Goal: Information Seeking & Learning: Learn about a topic

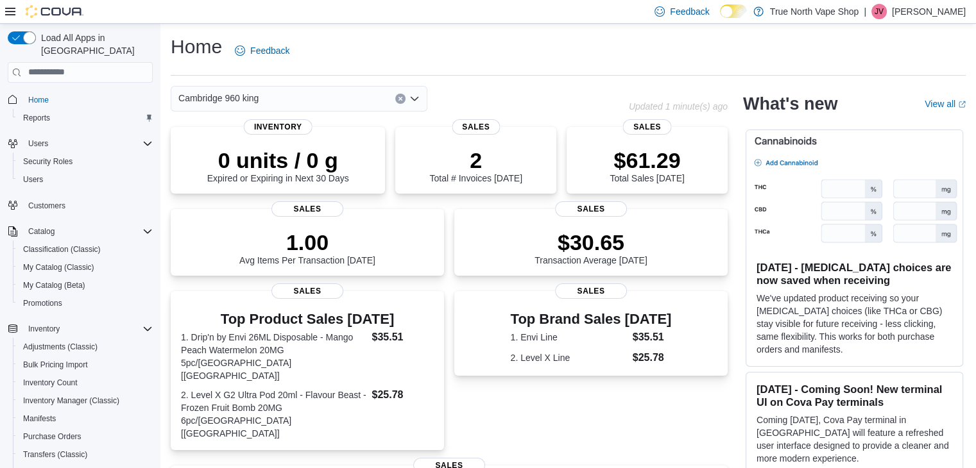
click at [409, 98] on icon "Open list of options" at bounding box center [414, 99] width 10 height 10
click at [51, 110] on link "Reports" at bounding box center [36, 117] width 37 height 15
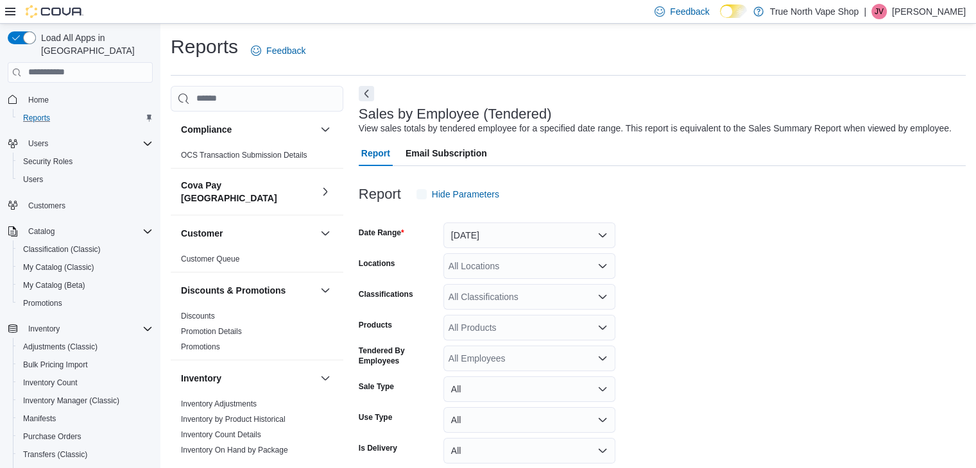
scroll to position [30, 0]
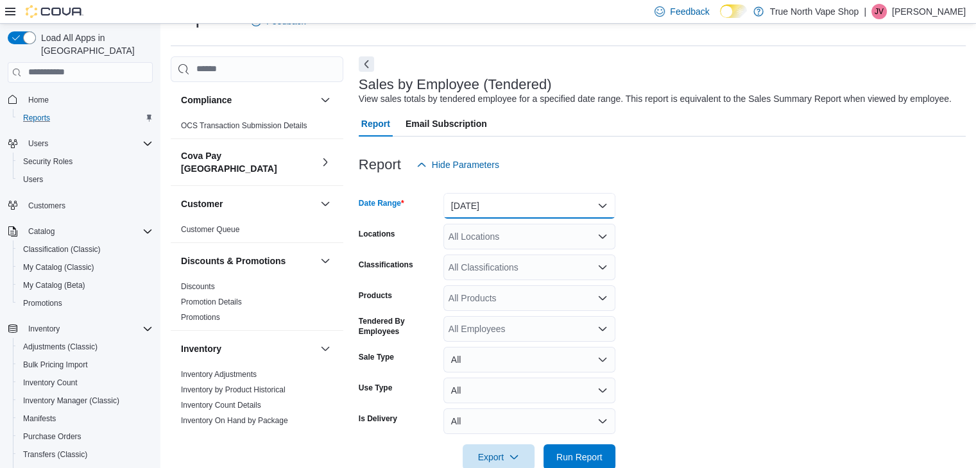
click at [600, 206] on button "Yesterday" at bounding box center [529, 206] width 172 height 26
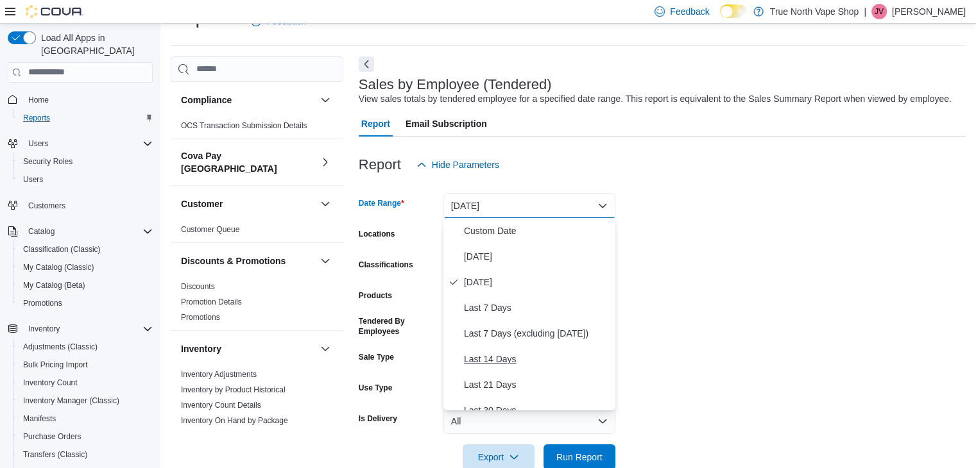
scroll to position [192, 0]
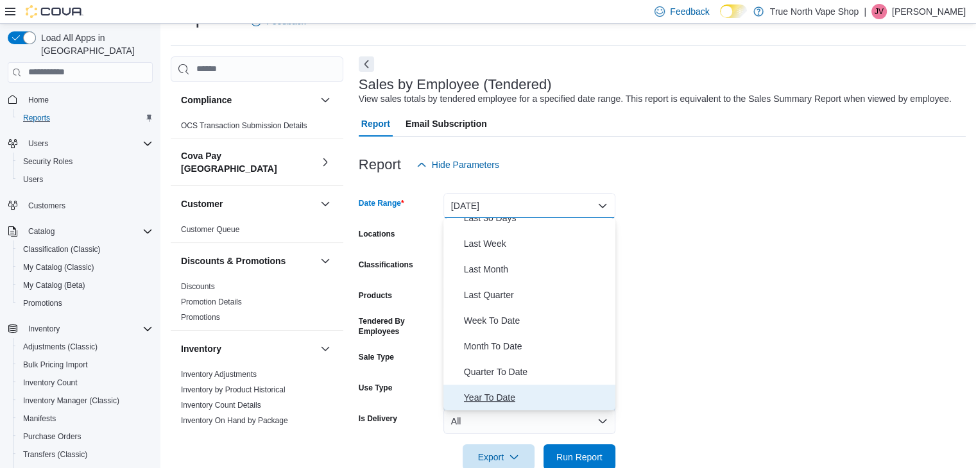
click at [443, 385] on button "Year To Date" at bounding box center [529, 398] width 172 height 26
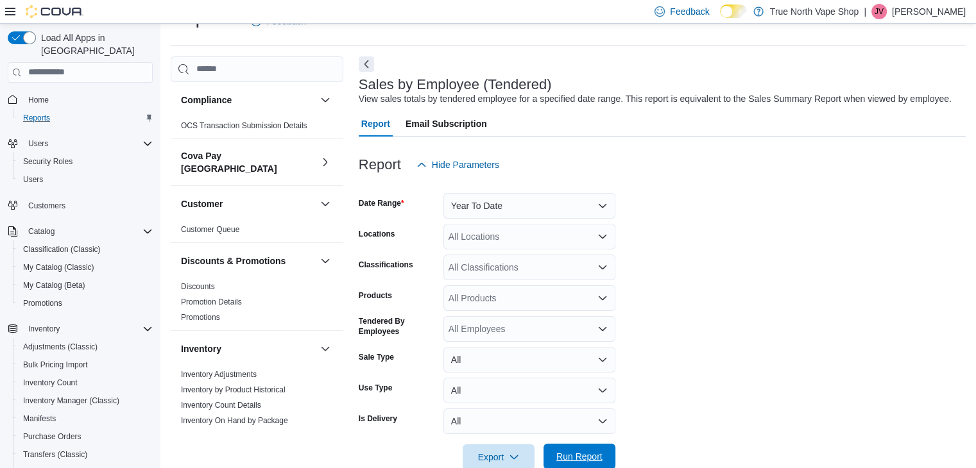
click at [593, 455] on span "Run Report" at bounding box center [579, 456] width 46 height 13
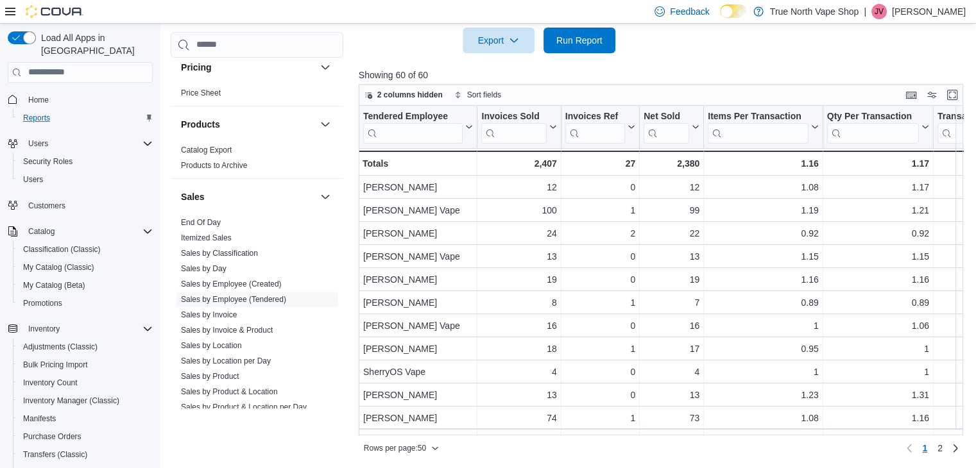
scroll to position [714, 0]
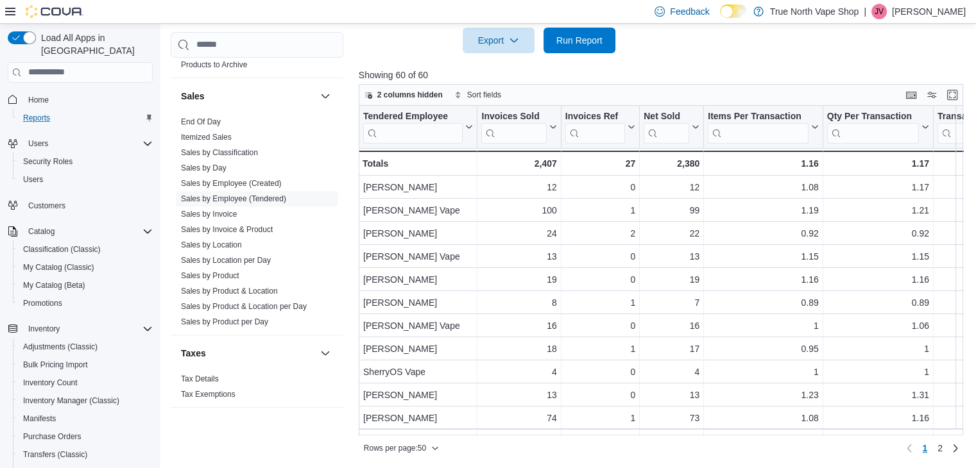
drag, startPoint x: 969, startPoint y: 146, endPoint x: 969, endPoint y: 171, distance: 25.0
click at [969, 171] on div "2 columns hidden Sort fields Tendered Employee Click to view column header acti…" at bounding box center [664, 271] width 611 height 375
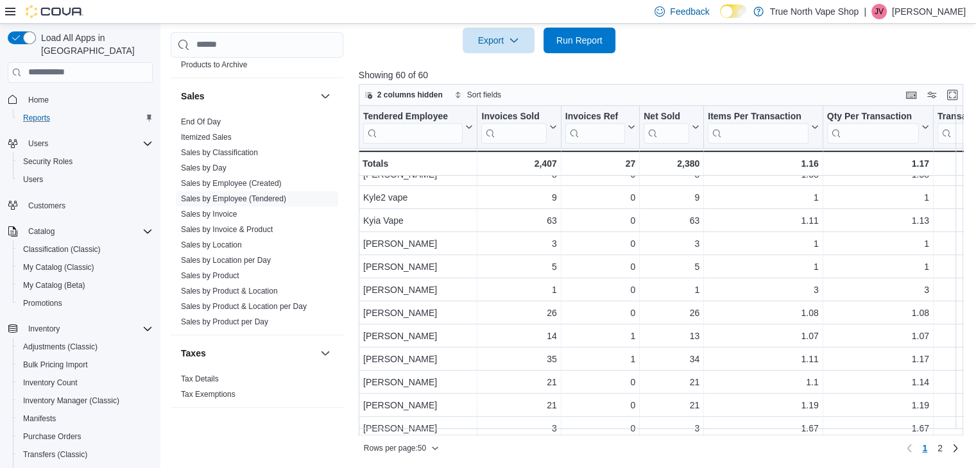
scroll to position [616, 0]
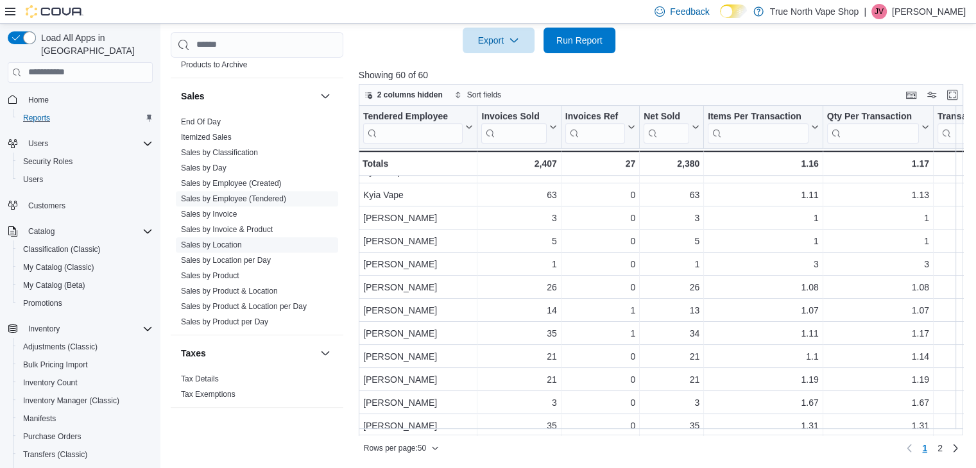
click at [230, 241] on link "Sales by Location" at bounding box center [211, 245] width 61 height 9
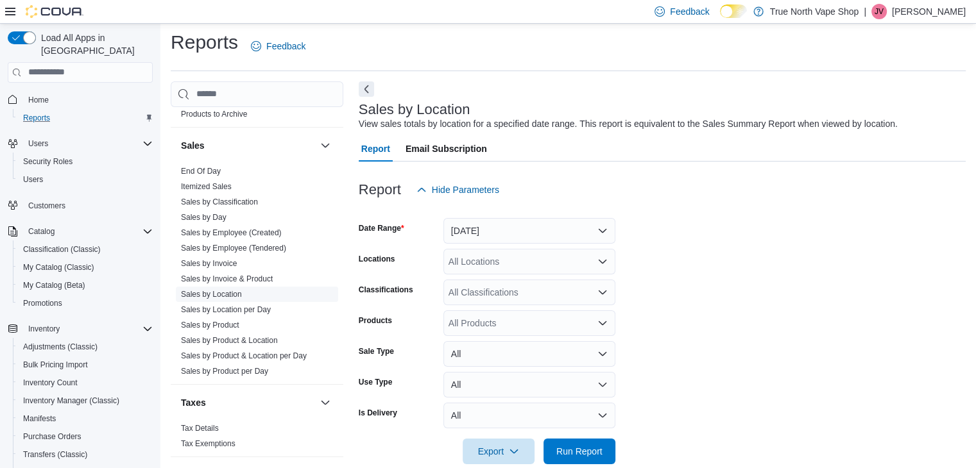
scroll to position [26, 0]
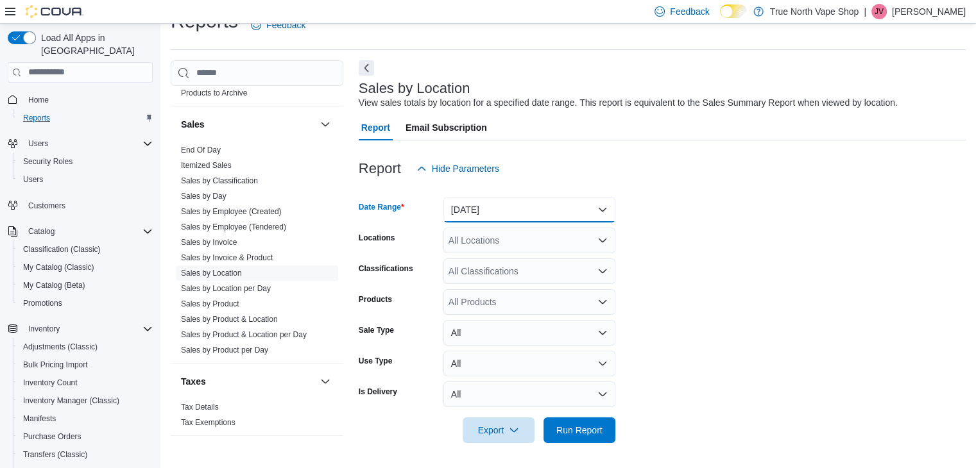
click at [597, 207] on button "Yesterday" at bounding box center [529, 210] width 172 height 26
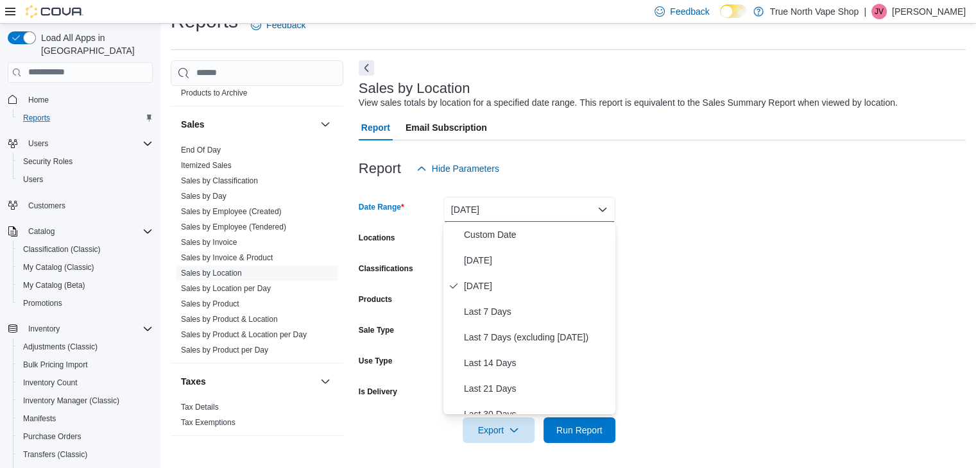
scroll to position [192, 0]
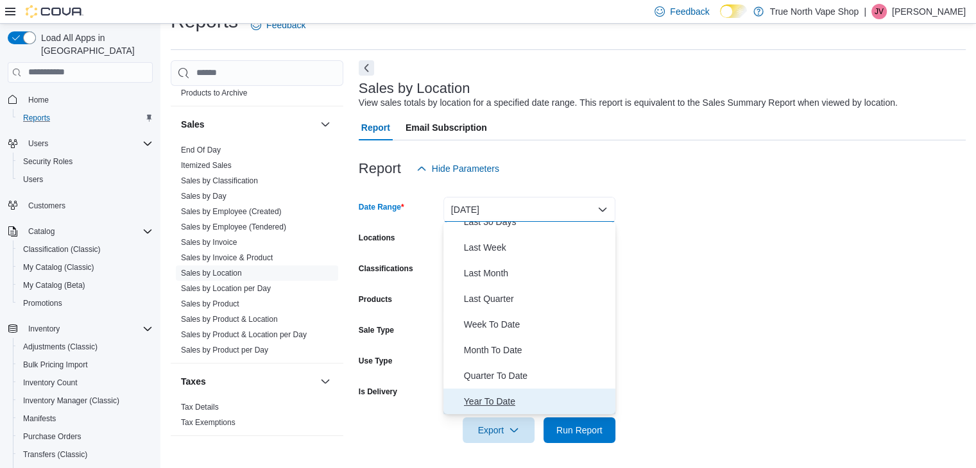
click at [443, 389] on button "Year To Date" at bounding box center [529, 402] width 172 height 26
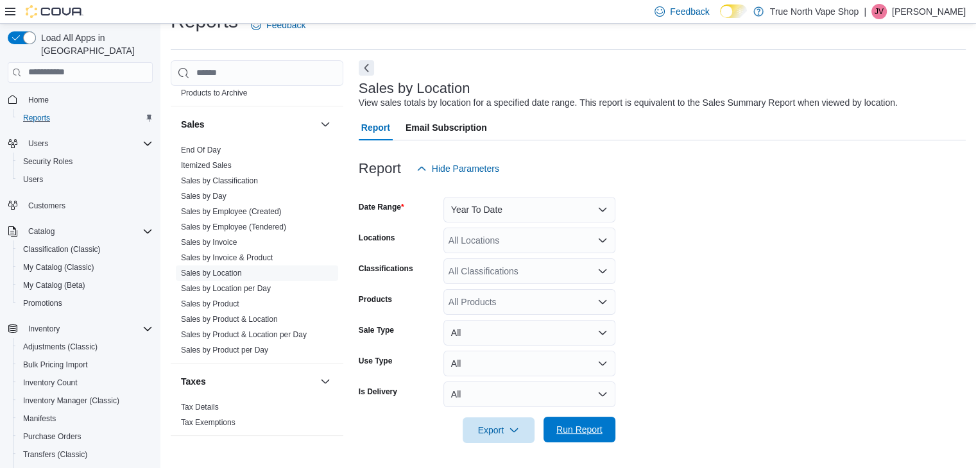
click at [593, 418] on div "Export Run Report" at bounding box center [487, 431] width 257 height 26
click at [600, 434] on span "Run Report" at bounding box center [579, 429] width 46 height 13
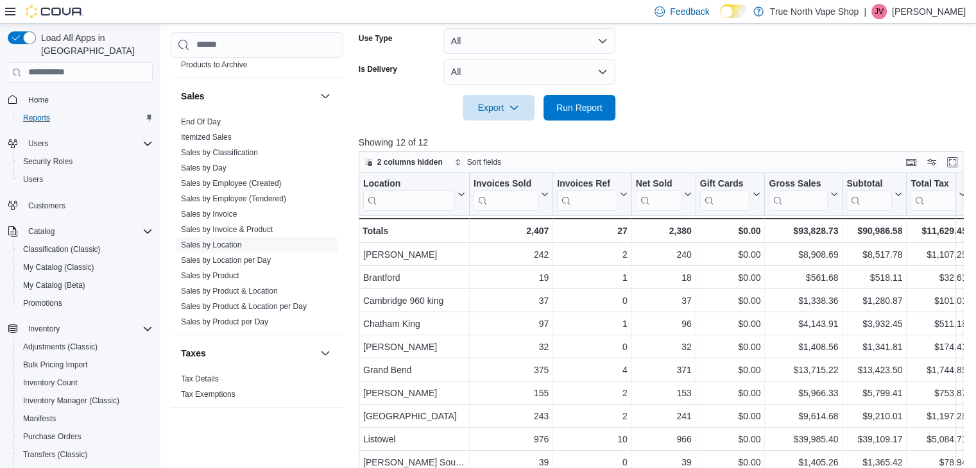
scroll to position [355, 0]
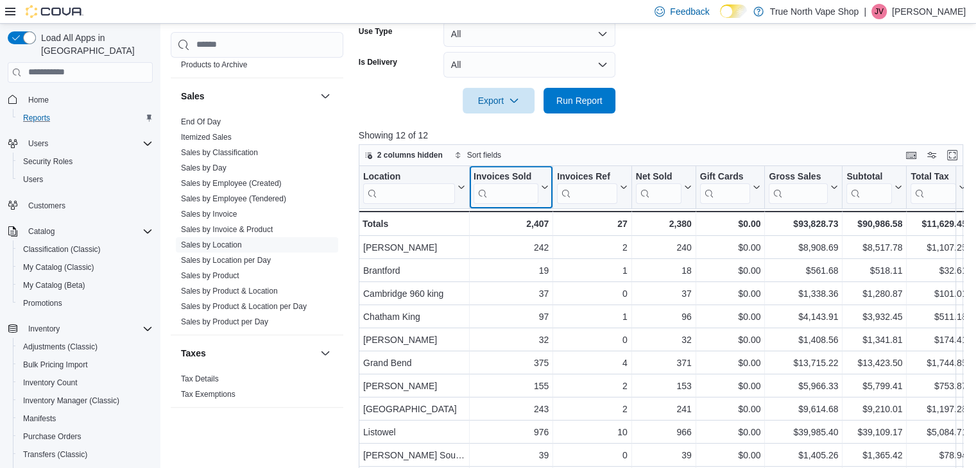
click at [543, 191] on button "Invoices Sold" at bounding box center [510, 187] width 75 height 33
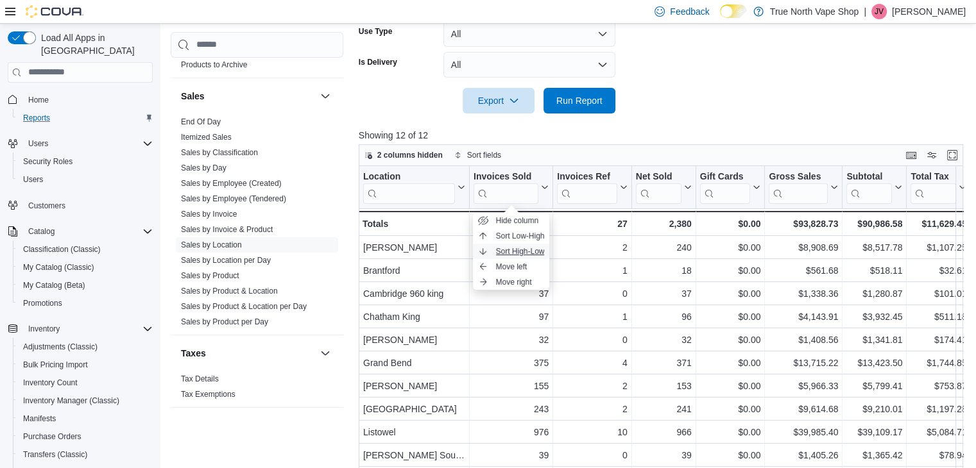
click at [539, 248] on span "Sort High-Low" at bounding box center [520, 251] width 49 height 10
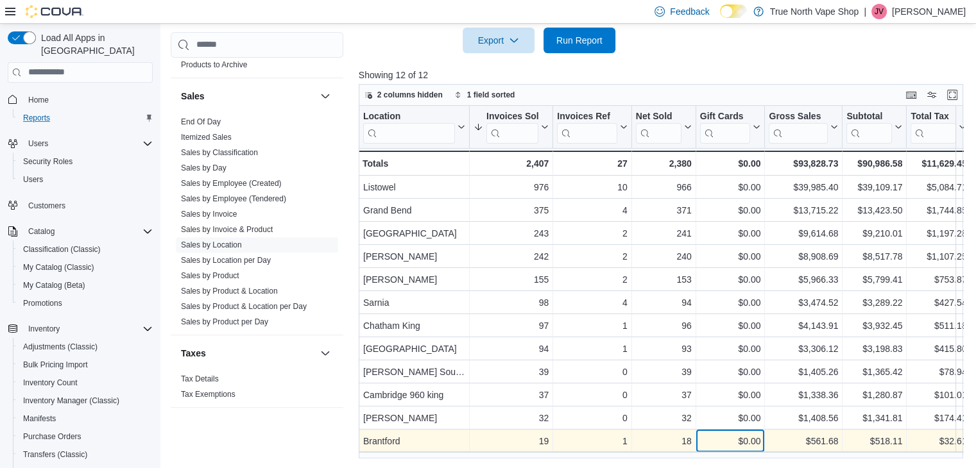
scroll to position [1, 0]
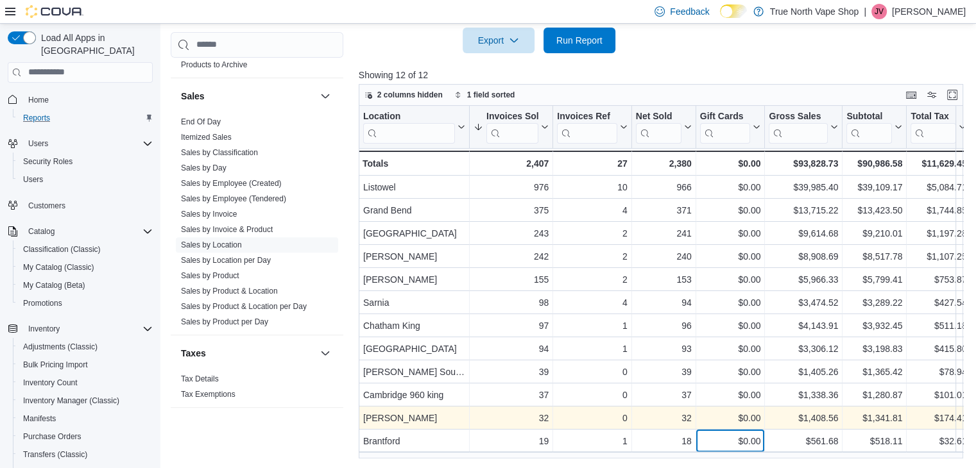
drag, startPoint x: 763, startPoint y: 436, endPoint x: 481, endPoint y: 425, distance: 281.8
click at [481, 425] on div "Location Click to view column header actions Invoices Sold Sorted descending . …" at bounding box center [980, 279] width 1243 height 347
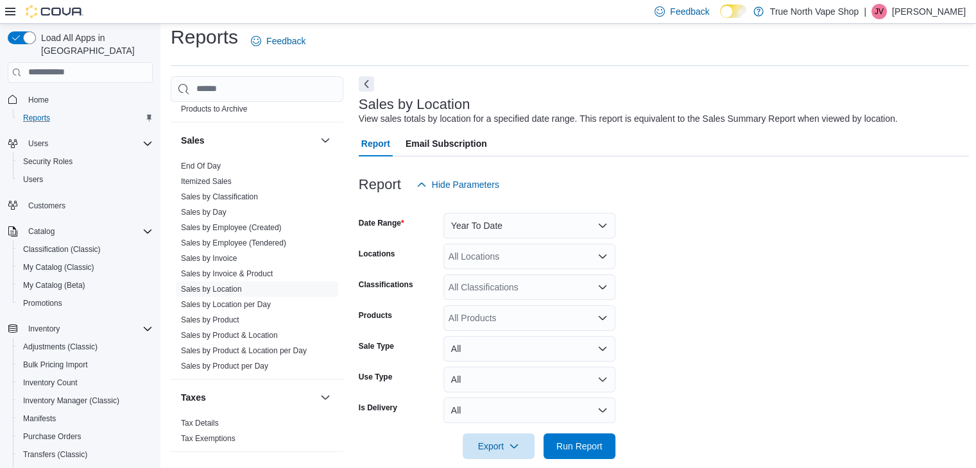
scroll to position [0, 0]
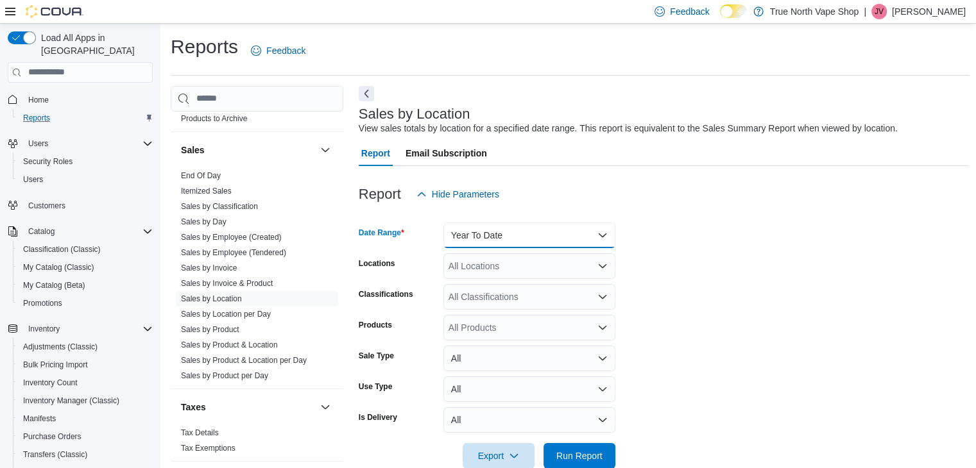
click at [597, 241] on button "Year To Date" at bounding box center [529, 236] width 172 height 26
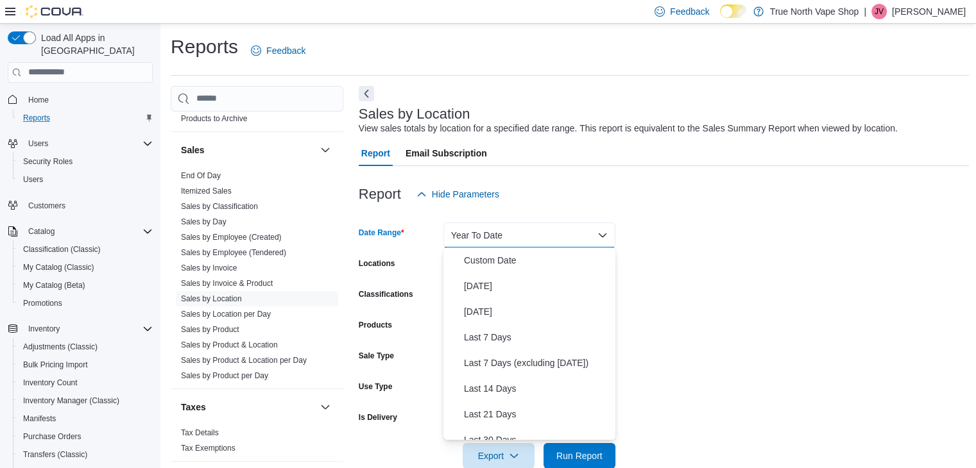
scroll to position [192, 0]
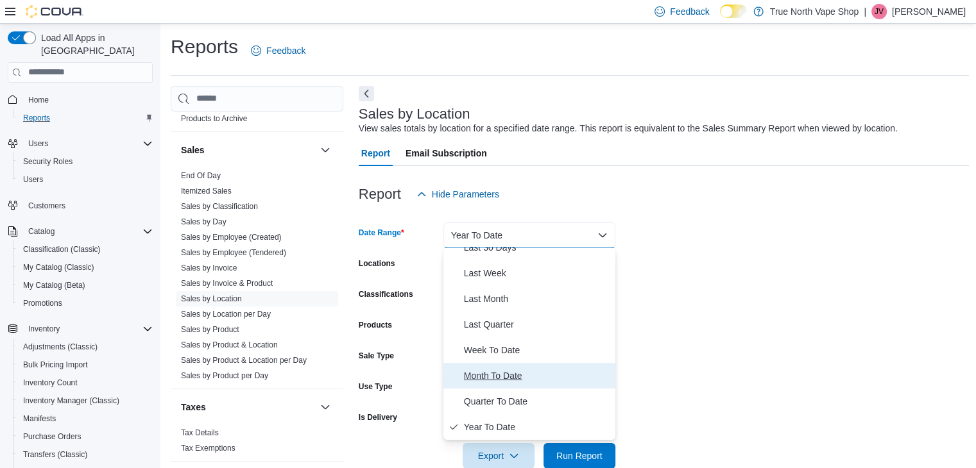
click at [527, 370] on span "Month To Date" at bounding box center [537, 375] width 146 height 15
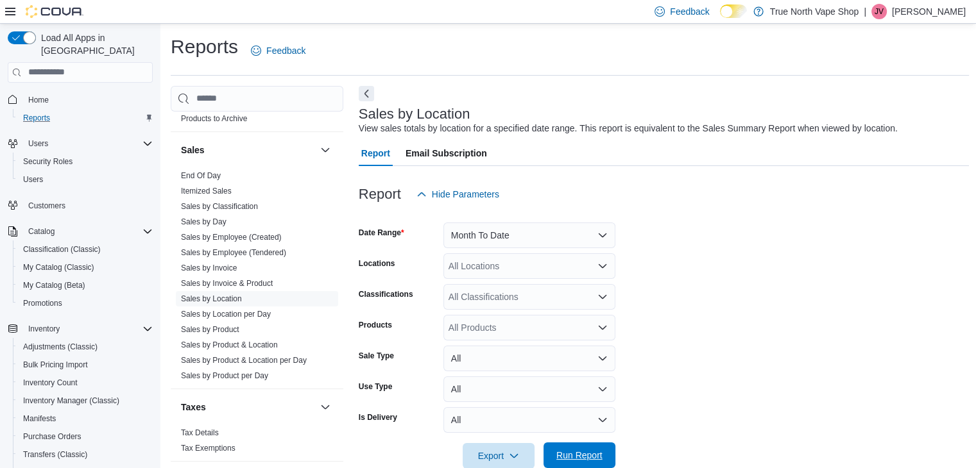
click at [588, 450] on span "Run Report" at bounding box center [579, 455] width 46 height 13
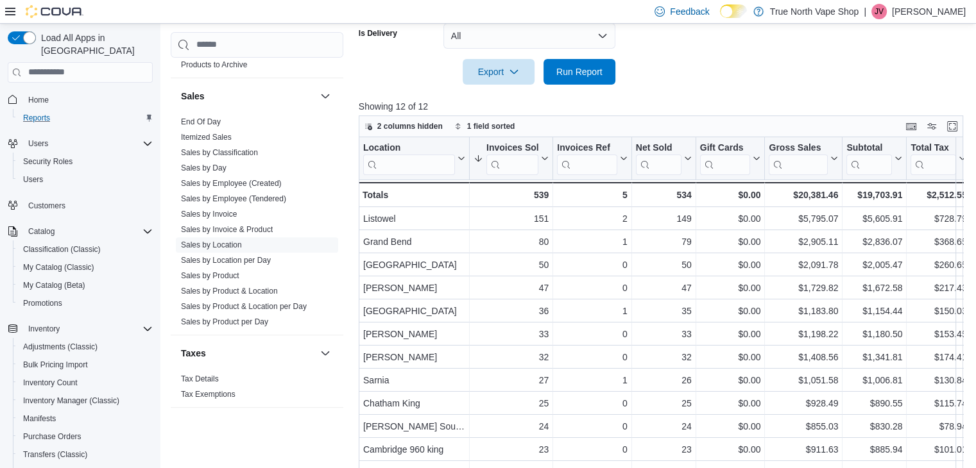
scroll to position [416, 0]
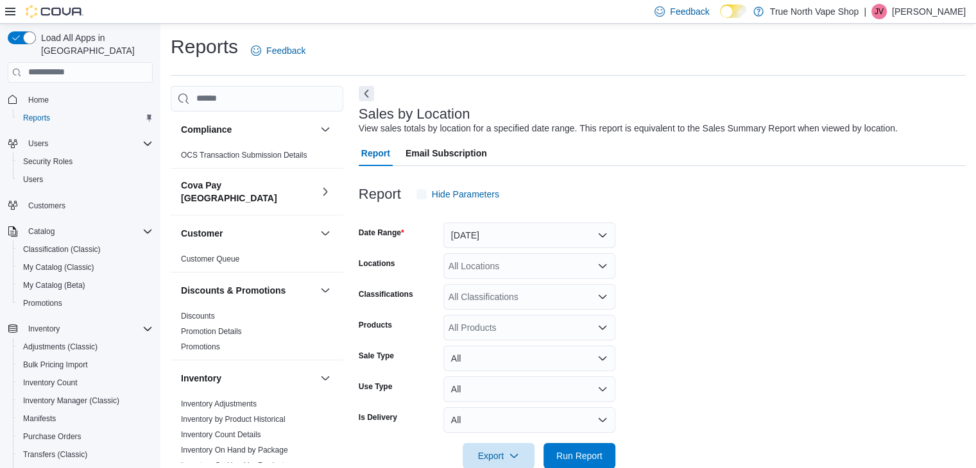
scroll to position [26, 0]
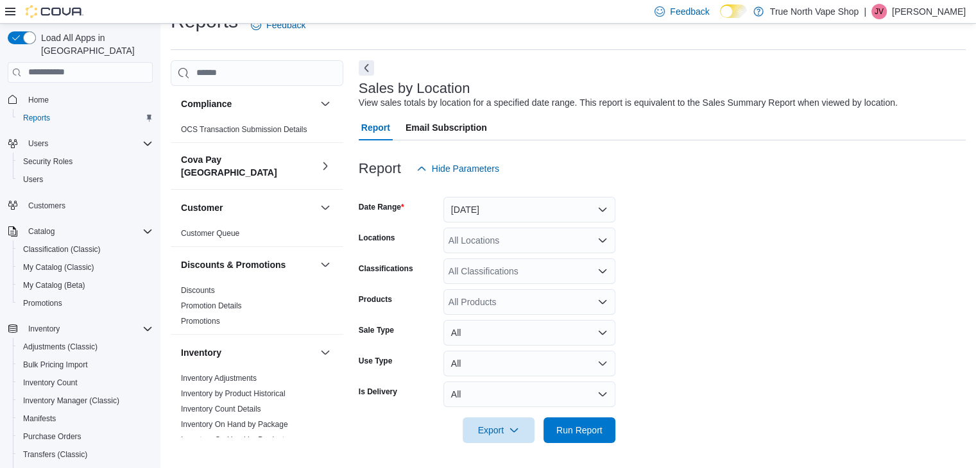
click at [947, 6] on p "[PERSON_NAME]" at bounding box center [929, 11] width 74 height 15
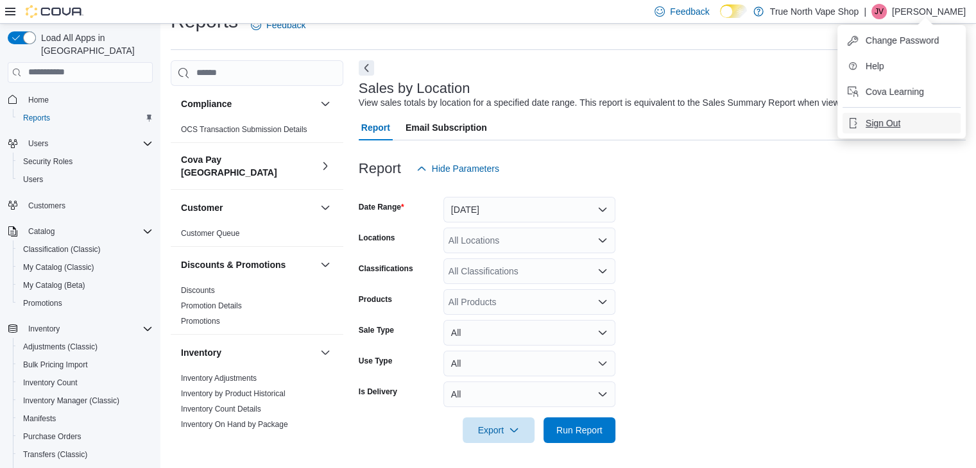
click at [896, 124] on span "Sign Out" at bounding box center [882, 123] width 35 height 13
